Goal: Transaction & Acquisition: Purchase product/service

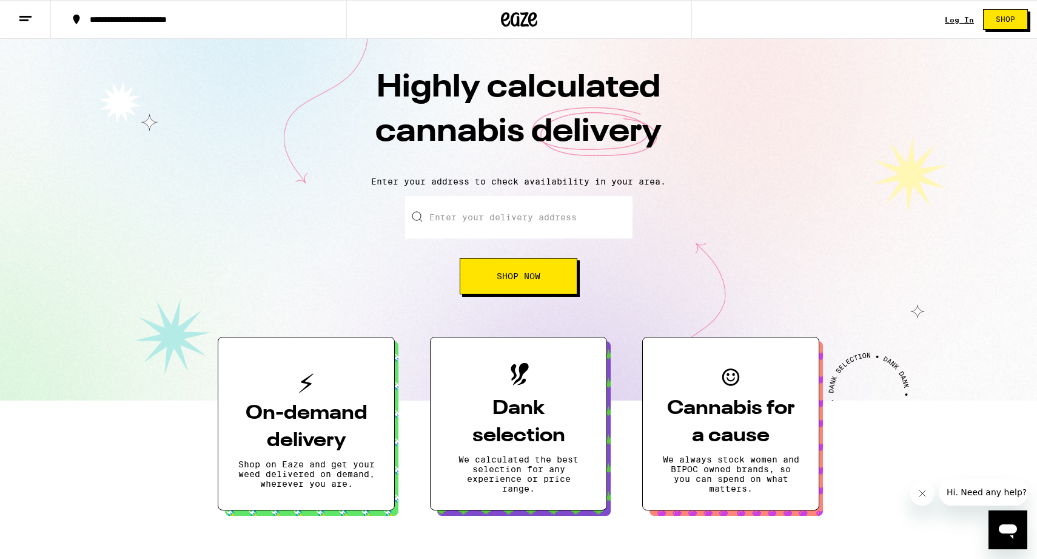
click at [959, 20] on link "Log In" at bounding box center [959, 20] width 29 height 8
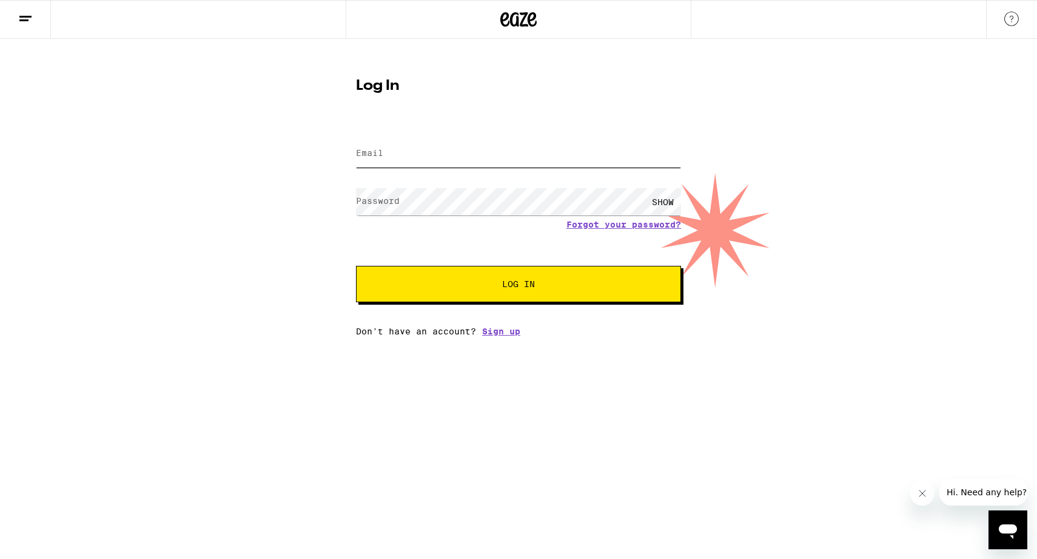
click at [387, 162] on input "Email" at bounding box center [518, 153] width 325 height 27
type input "dhalle90@gmail.com"
click at [440, 332] on div "Don't have an account? Sign up" at bounding box center [518, 331] width 325 height 10
click at [440, 303] on div "Email Email dhalle90@gmail.com Password Password SHOW Forgot your password? Log…" at bounding box center [518, 230] width 325 height 212
click at [486, 288] on span "Log In" at bounding box center [518, 284] width 227 height 8
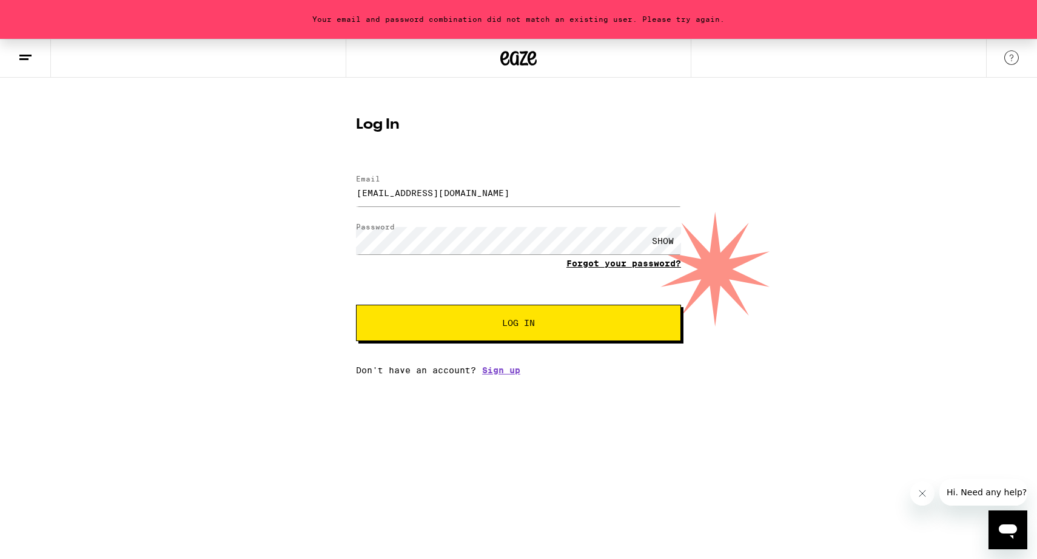
click at [607, 259] on link "Forgot your password?" at bounding box center [624, 263] width 115 height 10
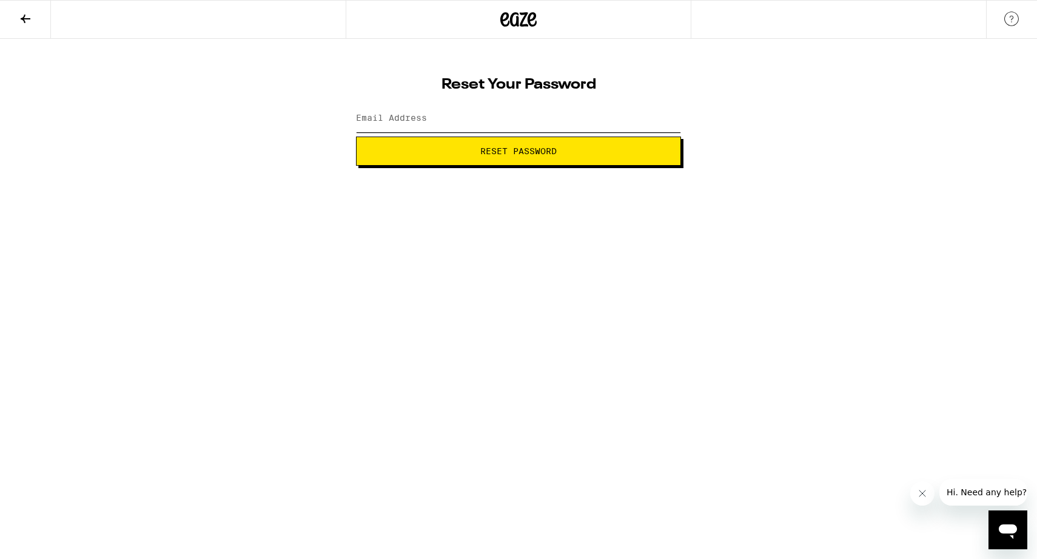
click at [435, 126] on input "Email Address" at bounding box center [518, 118] width 325 height 27
type input "dhalle90@gmail.com"
click at [442, 166] on html "Reset Your Password Email Address dhalle90@gmail.com Reset Password Weed Delive…" at bounding box center [518, 83] width 1037 height 166
click at [504, 140] on button "Reset Password" at bounding box center [518, 150] width 325 height 29
click at [585, 155] on span "Submit" at bounding box center [518, 151] width 304 height 8
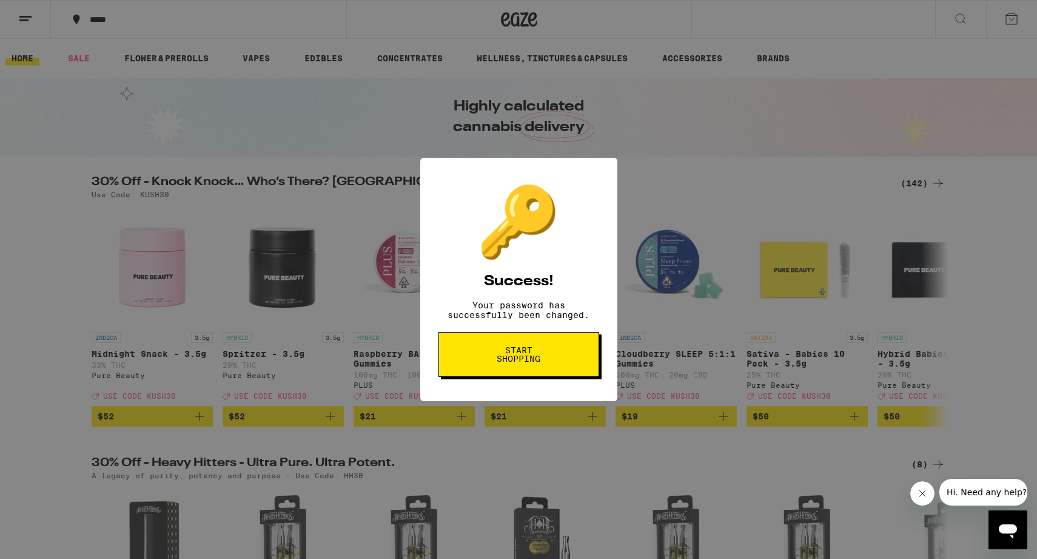
click at [117, 14] on div "🔑 Success! Your password has successfully been changed. Start shopping" at bounding box center [518, 279] width 1037 height 559
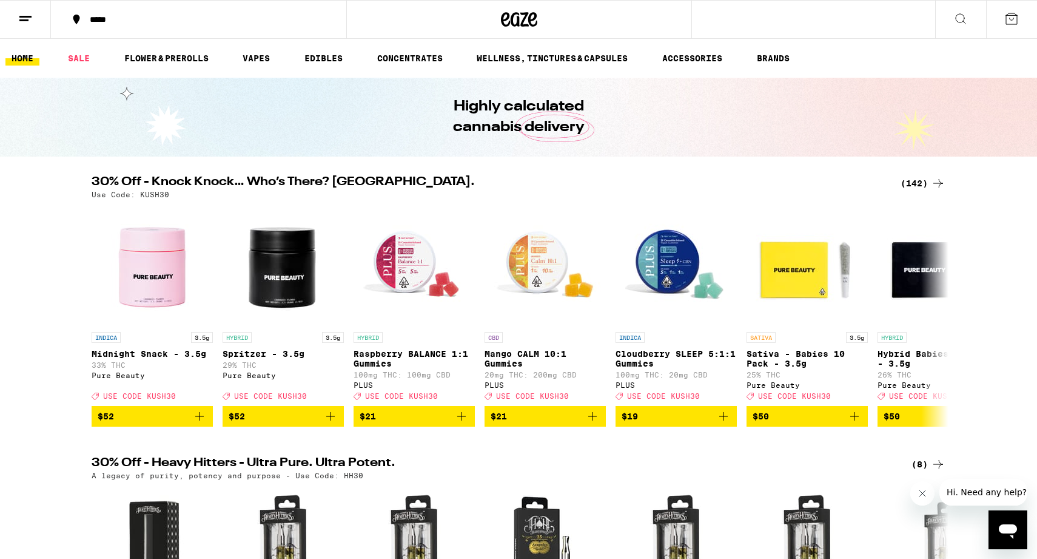
click at [112, 20] on div "*****" at bounding box center [206, 19] width 244 height 8
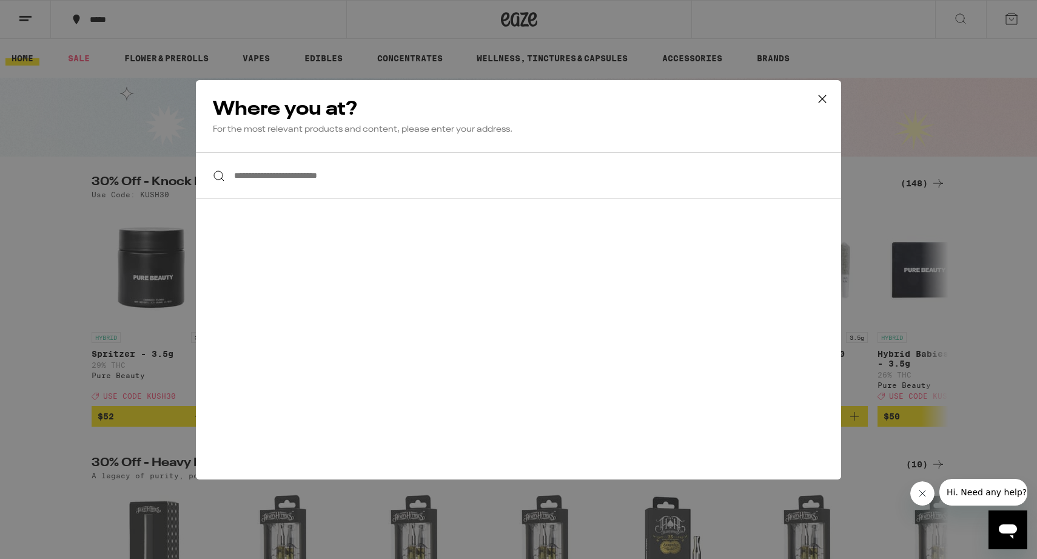
click at [318, 178] on input "**********" at bounding box center [518, 175] width 645 height 47
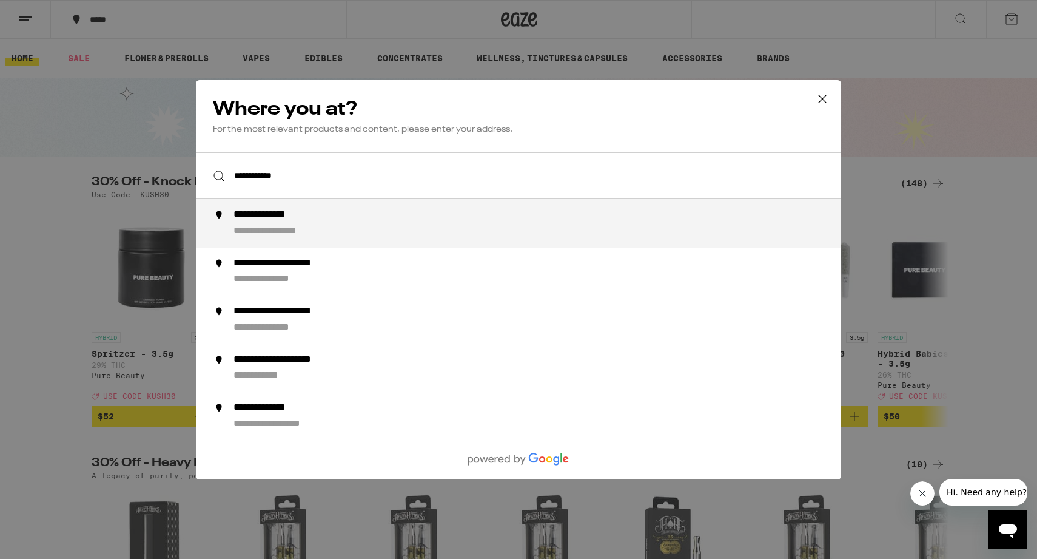
click at [322, 228] on div "**********" at bounding box center [287, 230] width 107 height 13
type input "**********"
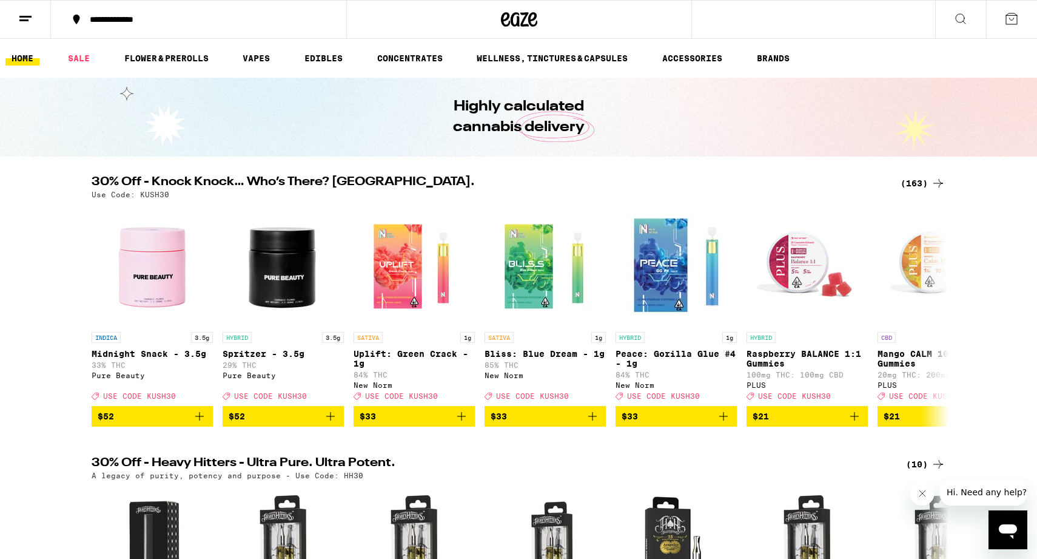
click at [167, 22] on div "**********" at bounding box center [206, 19] width 244 height 8
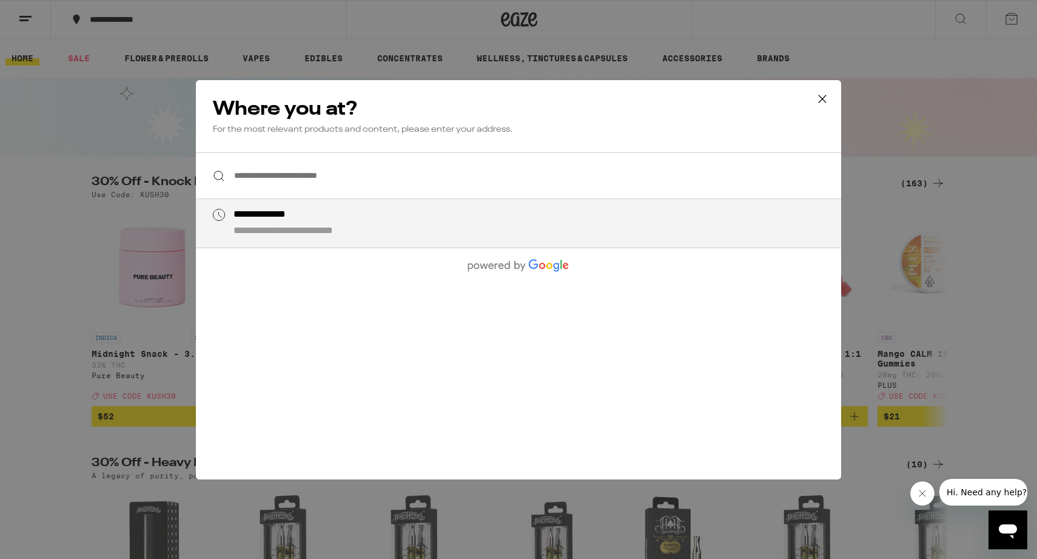
click at [828, 101] on icon at bounding box center [822, 99] width 18 height 18
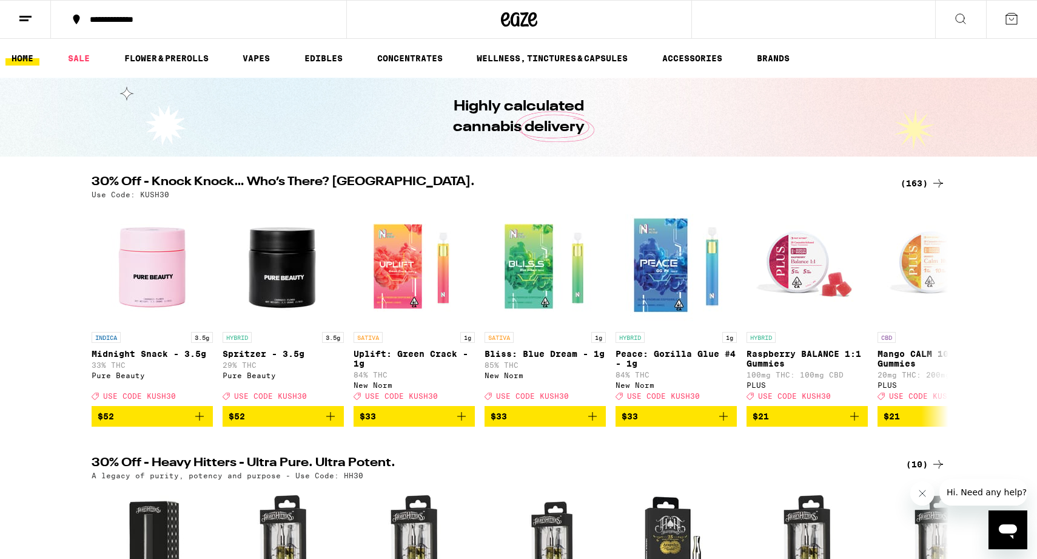
click at [961, 15] on icon at bounding box center [961, 19] width 15 height 15
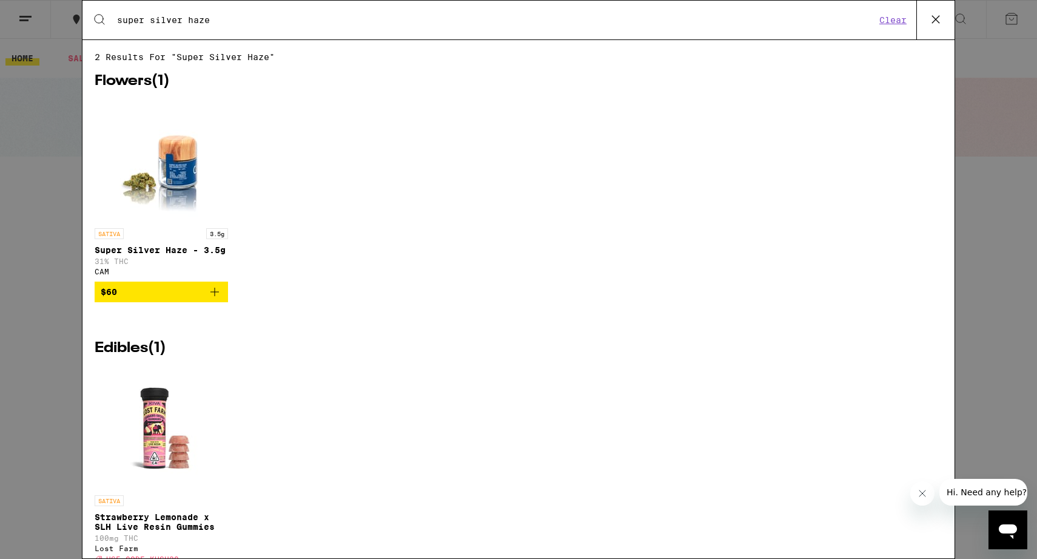
type input "super silver haze"
click at [137, 189] on img "Open page for Super Silver Haze - 3.5g from CAM" at bounding box center [161, 161] width 121 height 121
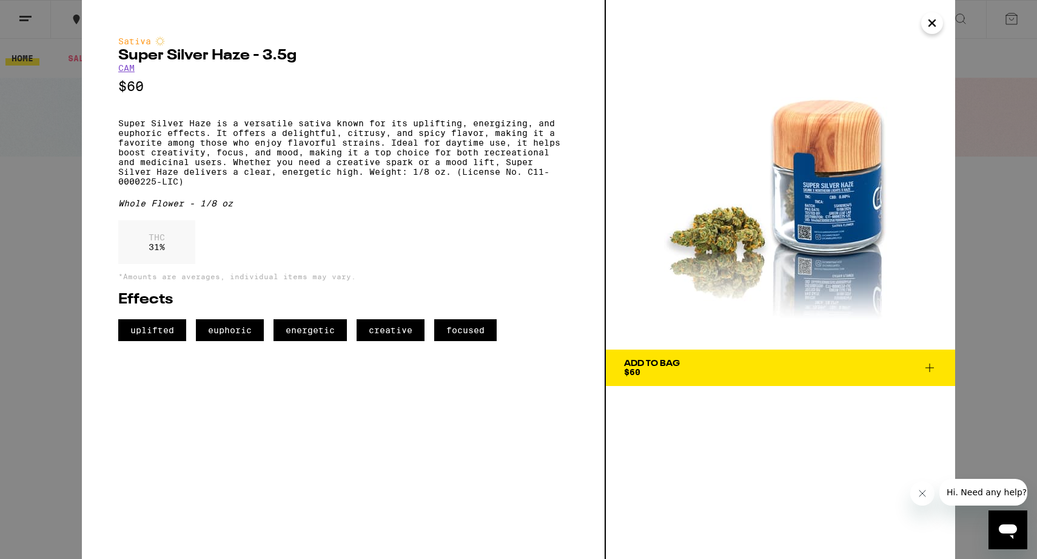
click at [222, 149] on p "Super Silver Haze is a versatile sativa known for its uplifting, energizing, an…" at bounding box center [343, 152] width 450 height 68
click at [222, 186] on p "Super Silver Haze is a versatile sativa known for its uplifting, energizing, an…" at bounding box center [343, 152] width 450 height 68
click at [27, 264] on div "Sativa Super Silver Haze - 3.5g CAM $60 Super Silver Haze is a versatile sativa…" at bounding box center [518, 279] width 1037 height 559
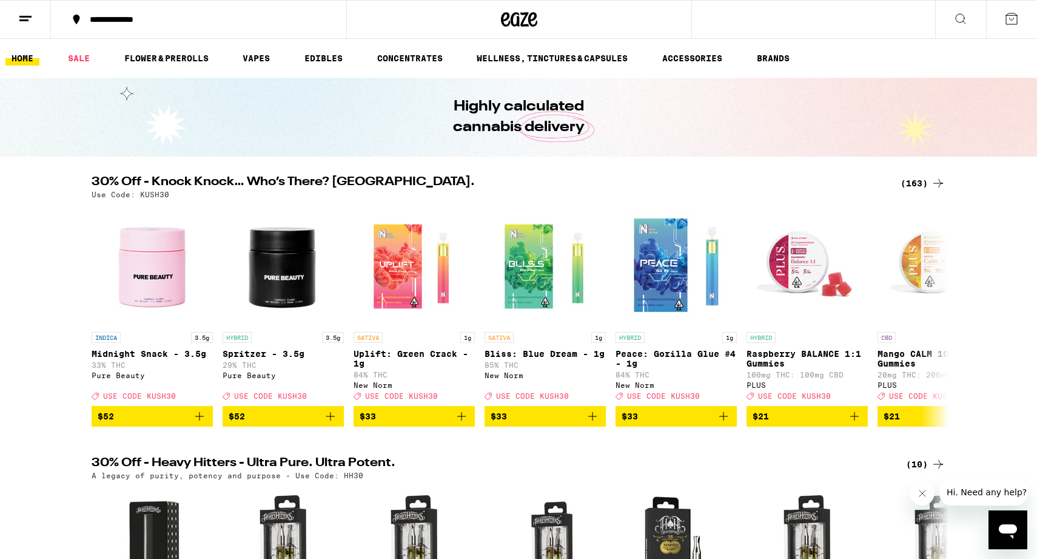
click at [957, 24] on icon at bounding box center [961, 19] width 15 height 15
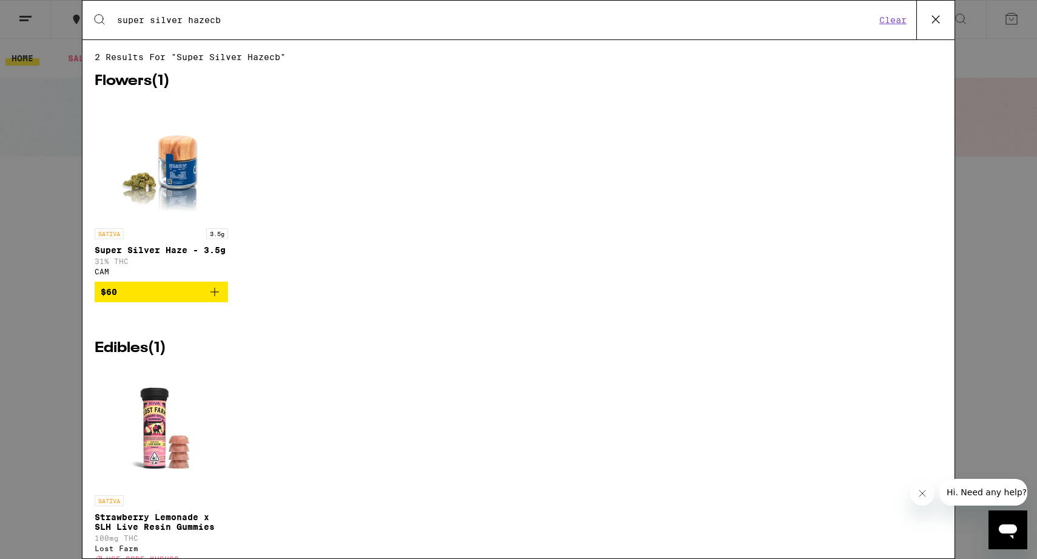
click at [805, 18] on input "super silver hazecb" at bounding box center [495, 20] width 759 height 11
type input "super silver hazecb"
click at [896, 16] on button "Clear" at bounding box center [893, 20] width 35 height 11
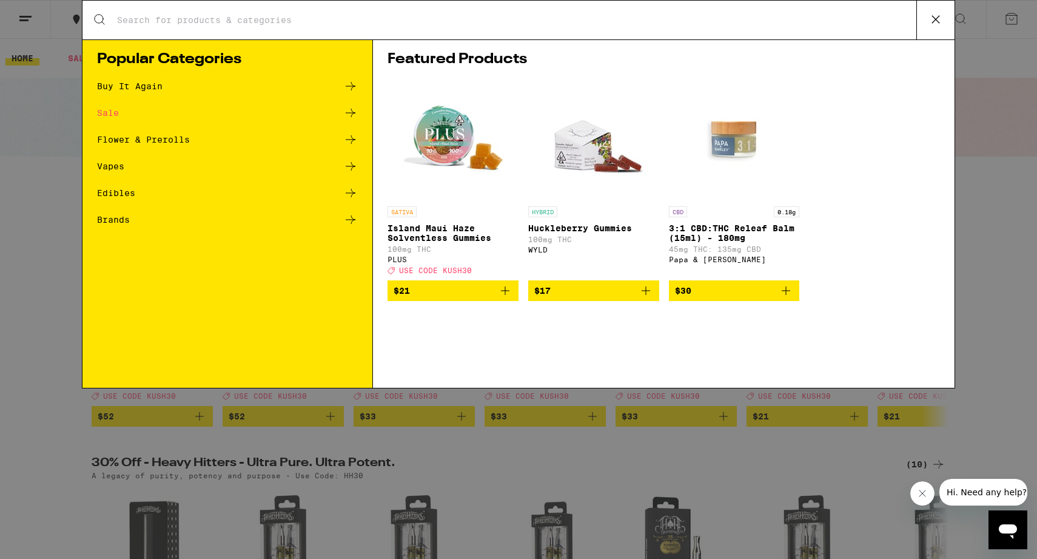
click at [689, 30] on div "Search for Products" at bounding box center [518, 20] width 872 height 39
click at [679, 21] on input "Search for Products" at bounding box center [516, 20] width 800 height 11
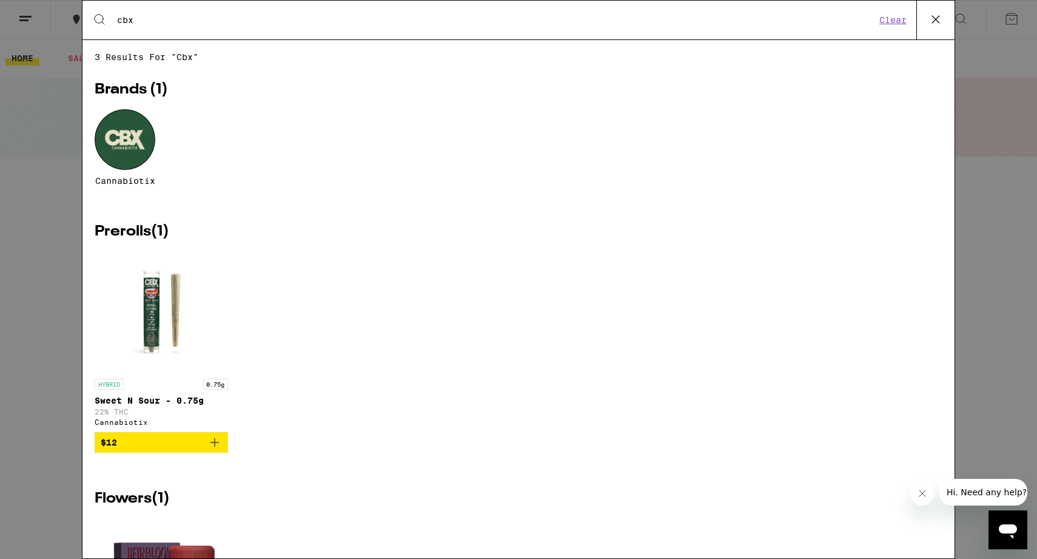
type input "cbx"
click at [130, 133] on div at bounding box center [125, 139] width 61 height 61
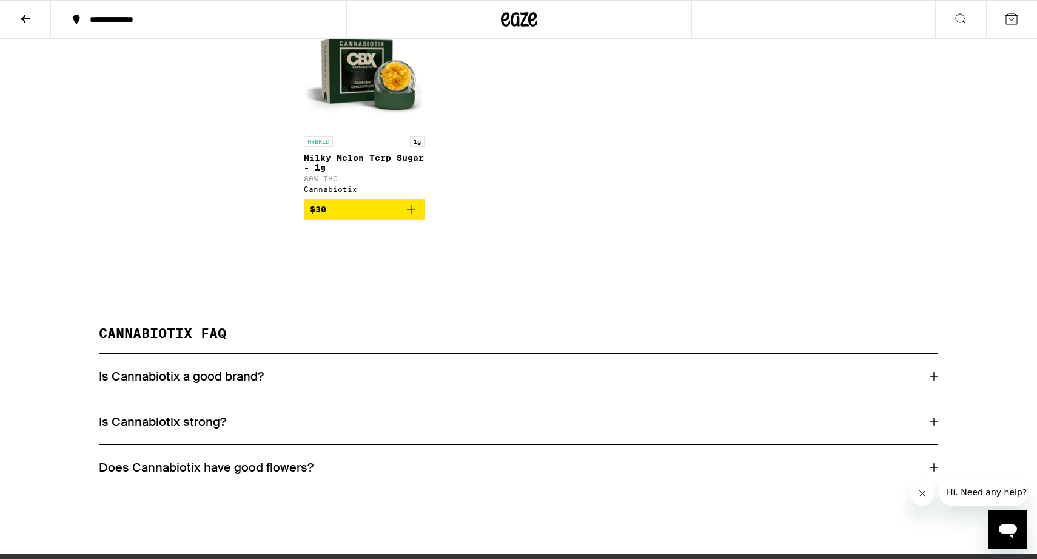
scroll to position [1487, 0]
